Goal: Task Accomplishment & Management: Use online tool/utility

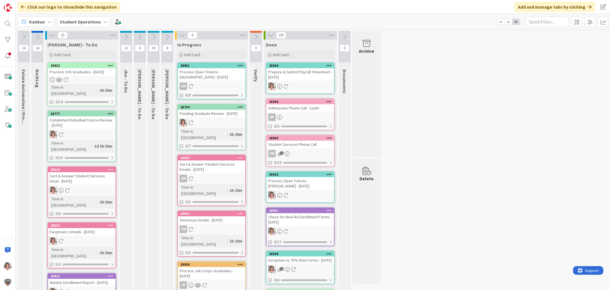
click at [204, 73] on div "Process Open Tickets - [GEOGRAPHIC_DATA] - [DATE]" at bounding box center [212, 74] width 68 height 13
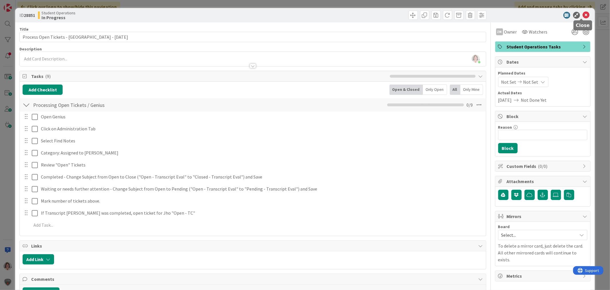
click at [583, 15] on icon at bounding box center [586, 15] width 7 height 7
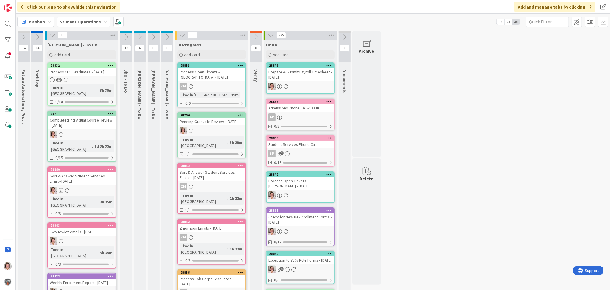
click at [227, 133] on div "28794 Pending Graduate Review - [DATE] Time in [GEOGRAPHIC_DATA] : 3h 29m 0/7" at bounding box center [211, 135] width 69 height 46
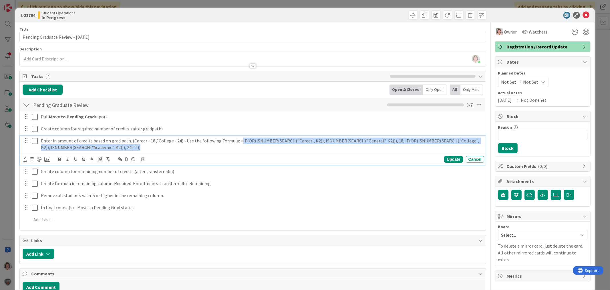
drag, startPoint x: 138, startPoint y: 148, endPoint x: 235, endPoint y: 142, distance: 97.5
click at [235, 142] on p "Enter in amount of credits based on grad path. (Career - 18 / College - 24) - U…" at bounding box center [261, 143] width 441 height 13
copy p "IF(OR(ISNUMBER(SEARCH("Career", K2)), ISNUMBER(SEARCH("General", K2))), 18, IF(…"
